Goal: Navigation & Orientation: Go to known website

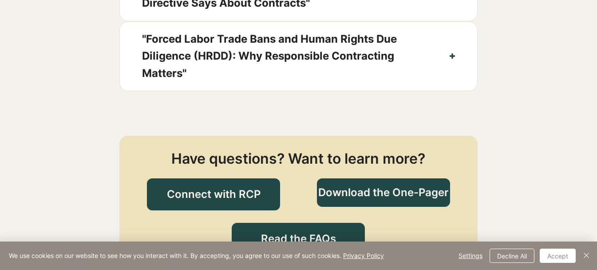
scroll to position [1012, 0]
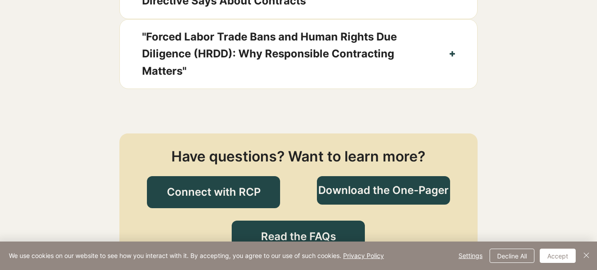
click at [49, 111] on div at bounding box center [298, 24] width 597 height 173
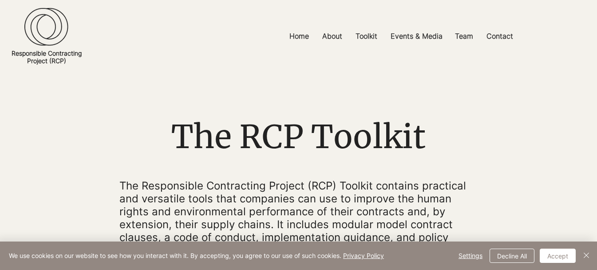
scroll to position [462, 0]
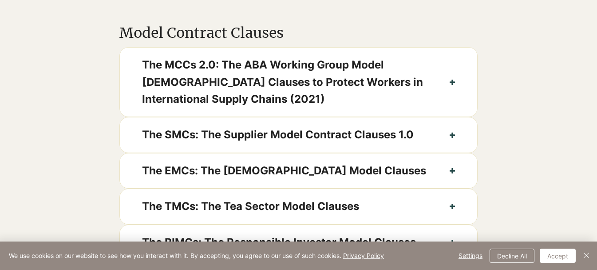
click at [49, 111] on div at bounding box center [298, 131] width 597 height 268
click at [498, 103] on div at bounding box center [298, 131] width 597 height 268
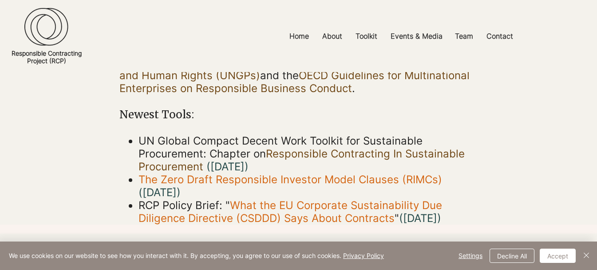
scroll to position [0, 0]
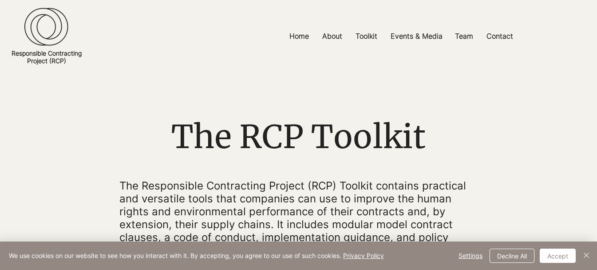
click at [433, 118] on h1 "The RCP Toolkit" at bounding box center [298, 136] width 358 height 40
click at [528, 140] on div "main content" at bounding box center [298, 261] width 597 height 378
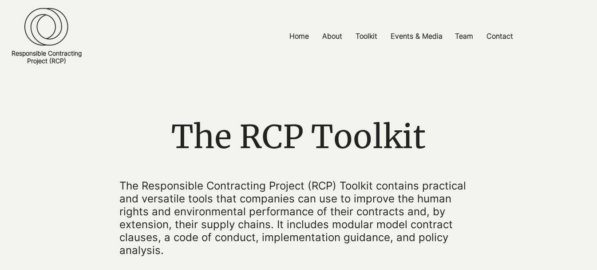
click at [81, 174] on div at bounding box center [298, 261] width 597 height 378
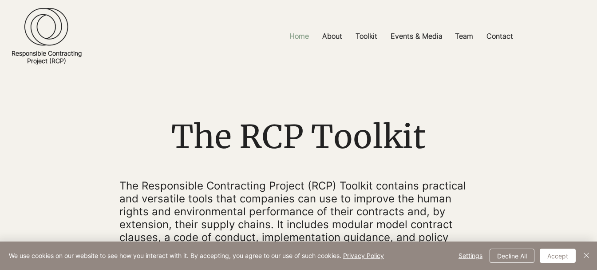
click at [303, 36] on p "Home" at bounding box center [299, 36] width 28 height 20
click at [302, 31] on p "Home" at bounding box center [299, 36] width 28 height 20
